Goal: Check status: Check status

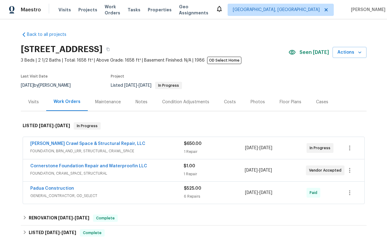
click at [30, 104] on div "Visits" at bounding box center [33, 102] width 11 height 6
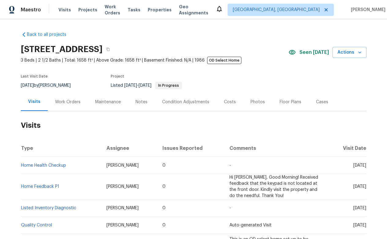
click at [72, 101] on div "Work Orders" at bounding box center [67, 102] width 25 height 6
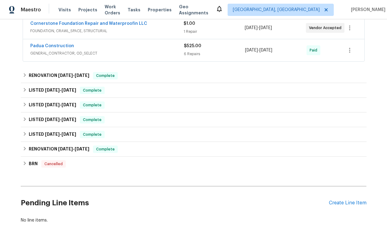
scroll to position [150, 0]
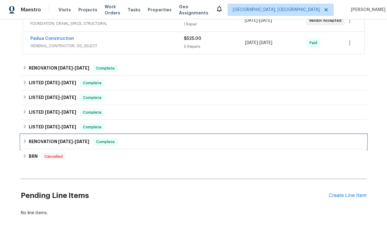
click at [73, 142] on span "[DATE]" at bounding box center [65, 141] width 15 height 4
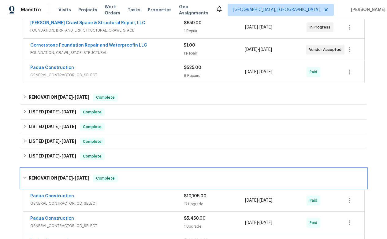
scroll to position [117, 0]
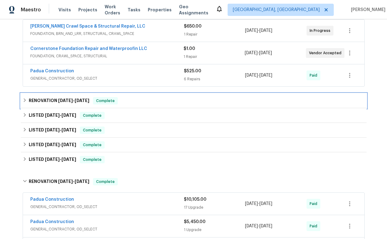
click at [73, 101] on span "[DATE]" at bounding box center [65, 100] width 15 height 4
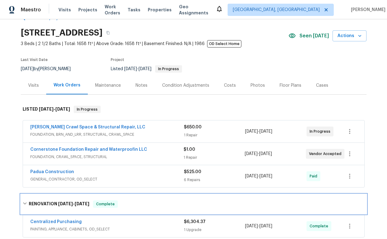
scroll to position [16, 0]
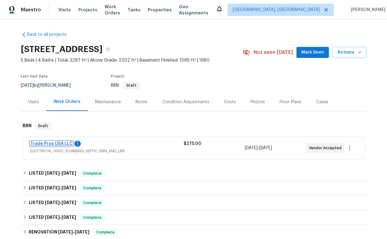
click at [64, 144] on link "Trade Pros USA LLC" at bounding box center [51, 143] width 43 height 4
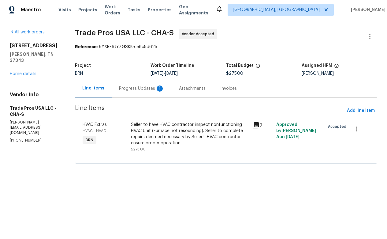
click at [128, 87] on div "Progress Updates 1" at bounding box center [141, 88] width 45 height 6
